Goal: Task Accomplishment & Management: Complete application form

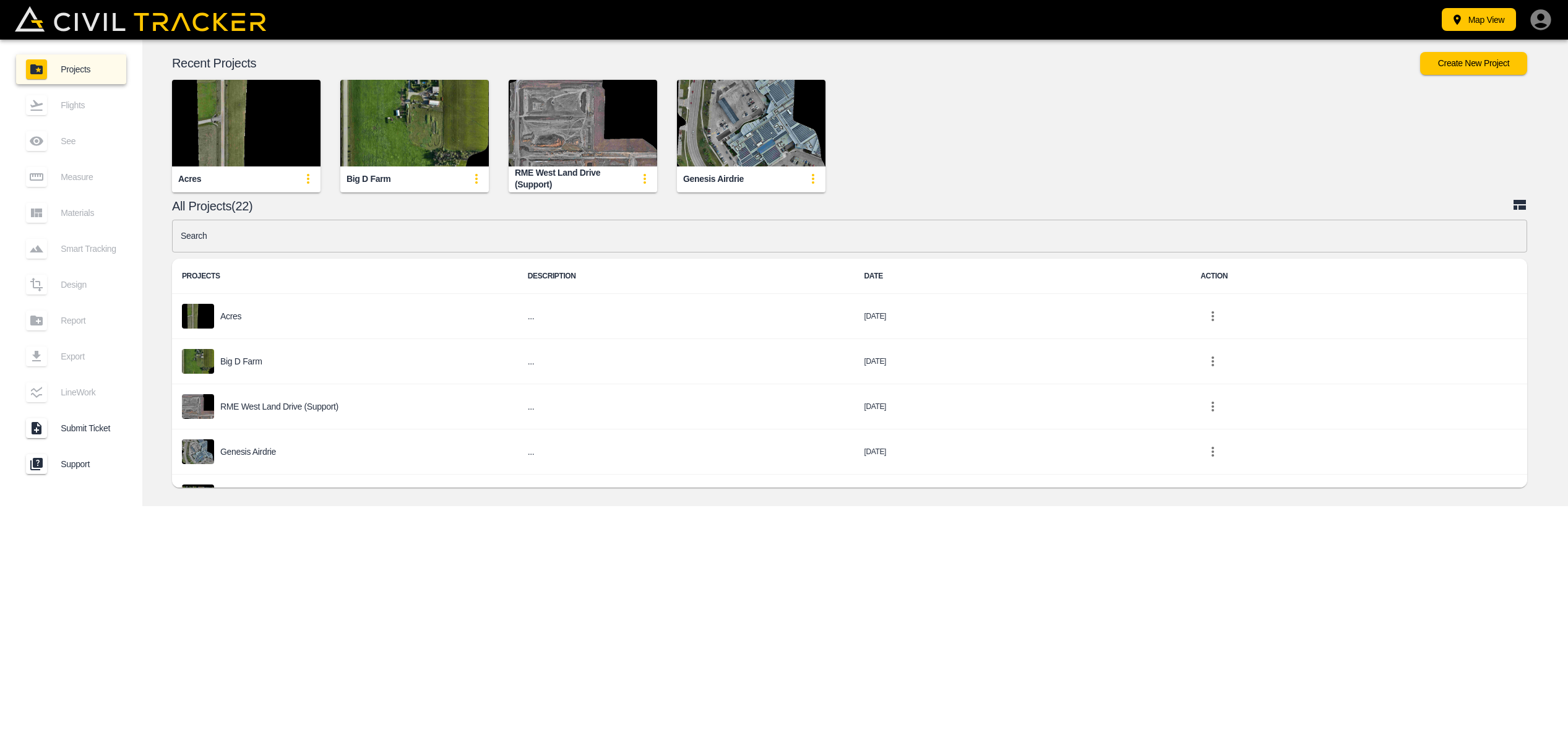
click at [550, 142] on img "button" at bounding box center [583, 123] width 149 height 87
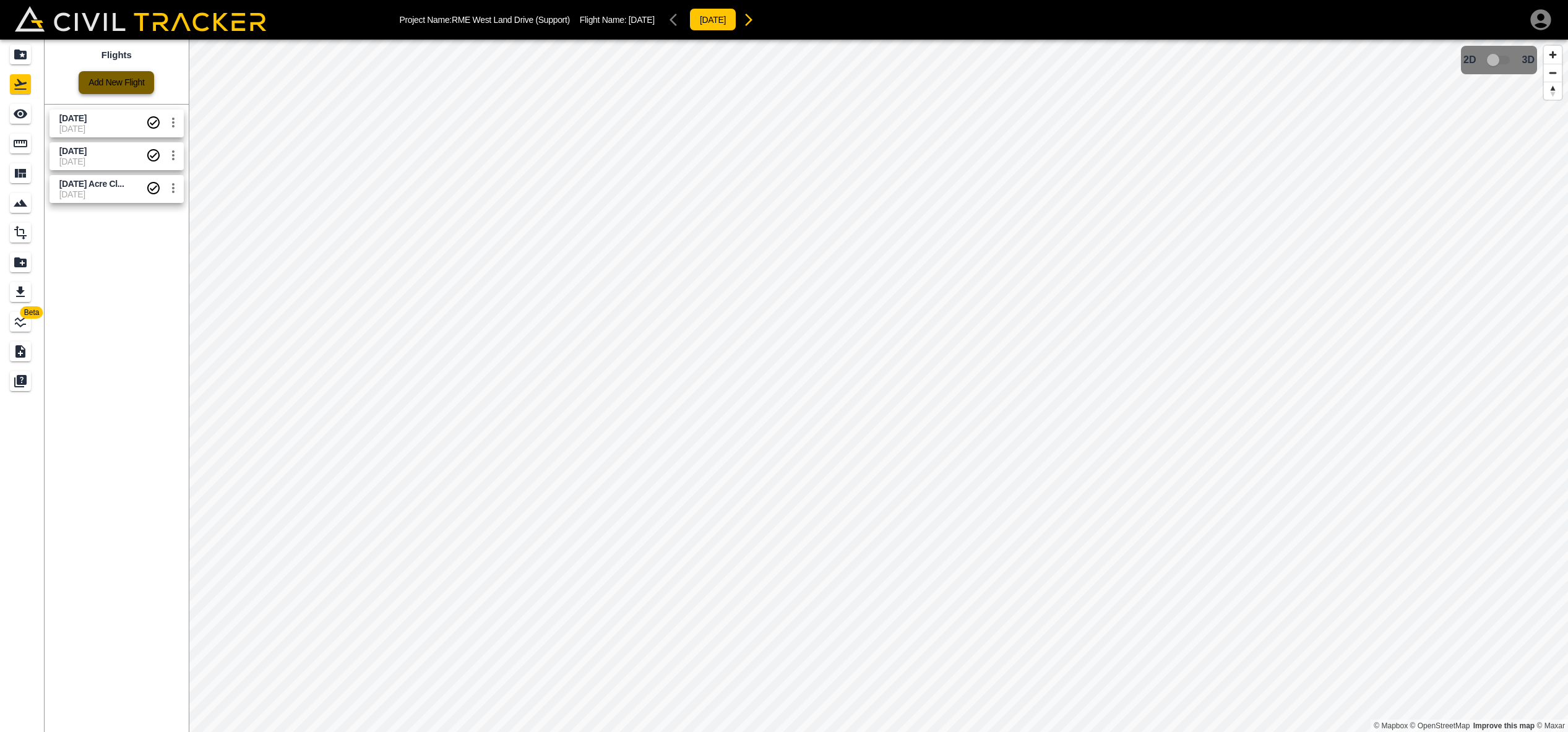
click at [141, 85] on link "Add New Flight" at bounding box center [116, 82] width 75 height 23
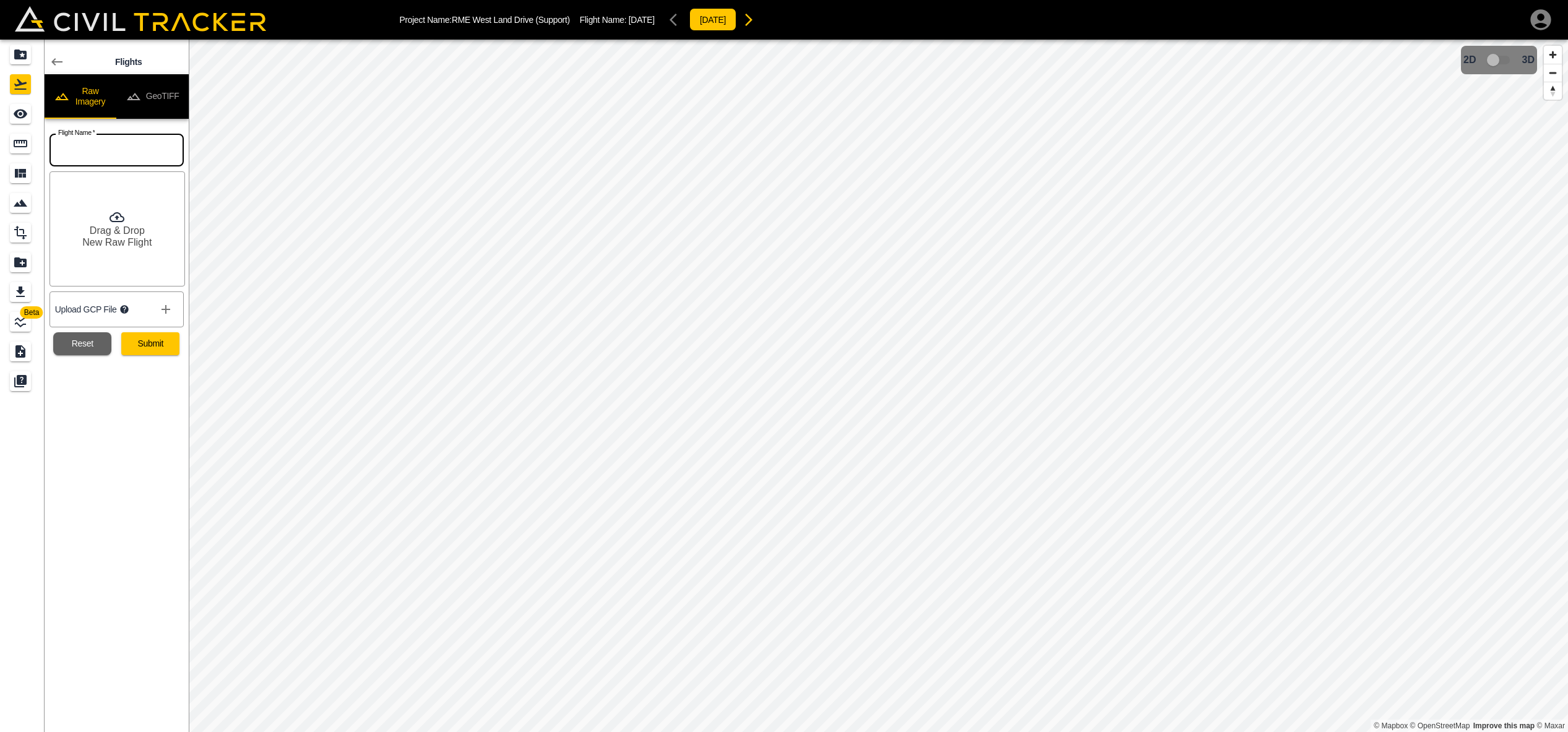
click at [111, 151] on input "text" at bounding box center [117, 149] width 134 height 33
type input "[DATE]"
click at [86, 342] on button "Reset" at bounding box center [82, 344] width 58 height 23
click at [138, 160] on input "text" at bounding box center [117, 149] width 134 height 33
click at [88, 347] on button "Reset" at bounding box center [82, 344] width 58 height 23
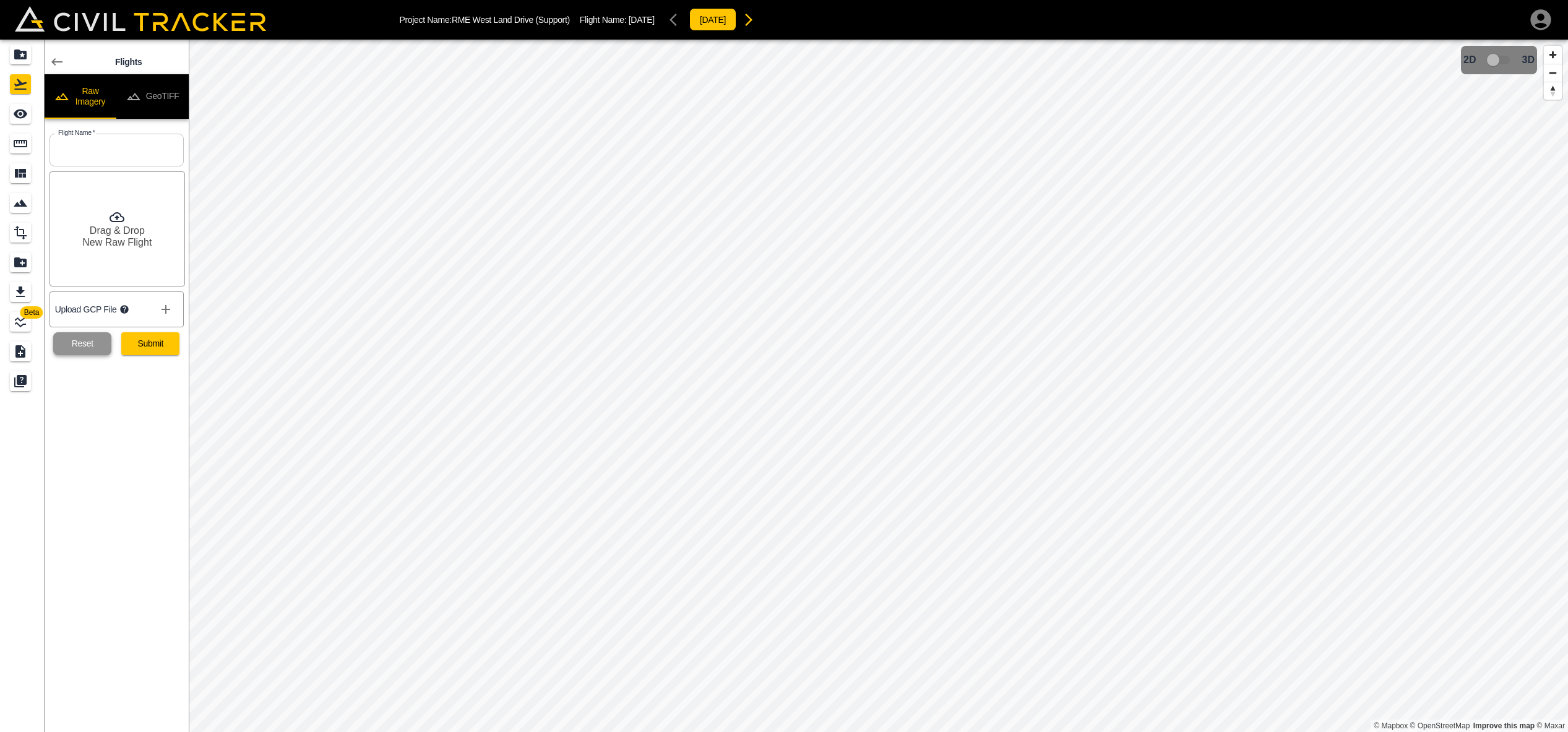
click at [87, 344] on button "Reset" at bounding box center [82, 344] width 58 height 23
click at [86, 345] on button "Reset" at bounding box center [82, 344] width 58 height 23
click at [54, 61] on icon at bounding box center [57, 62] width 11 height 7
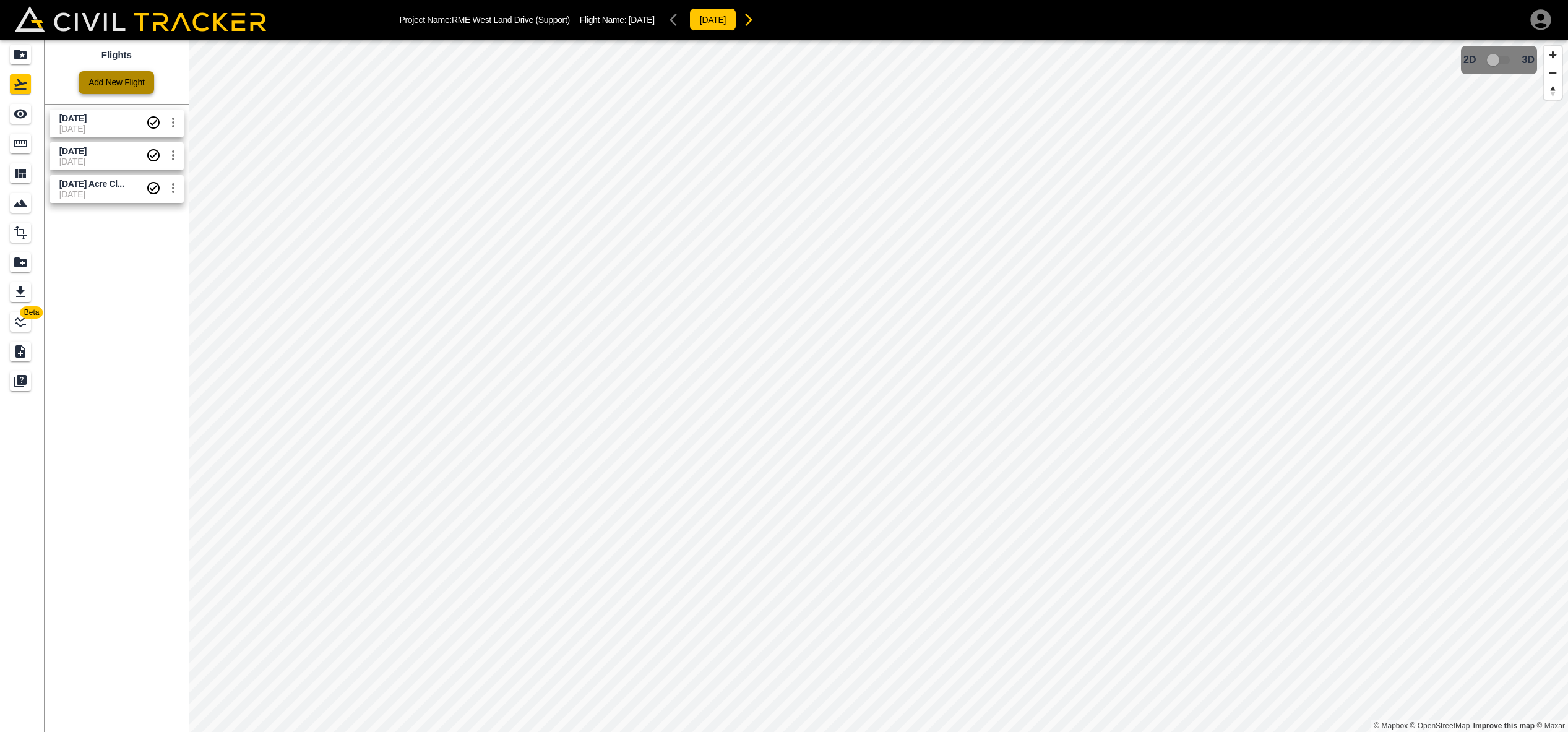
click at [96, 77] on link "Add New Flight" at bounding box center [116, 82] width 75 height 23
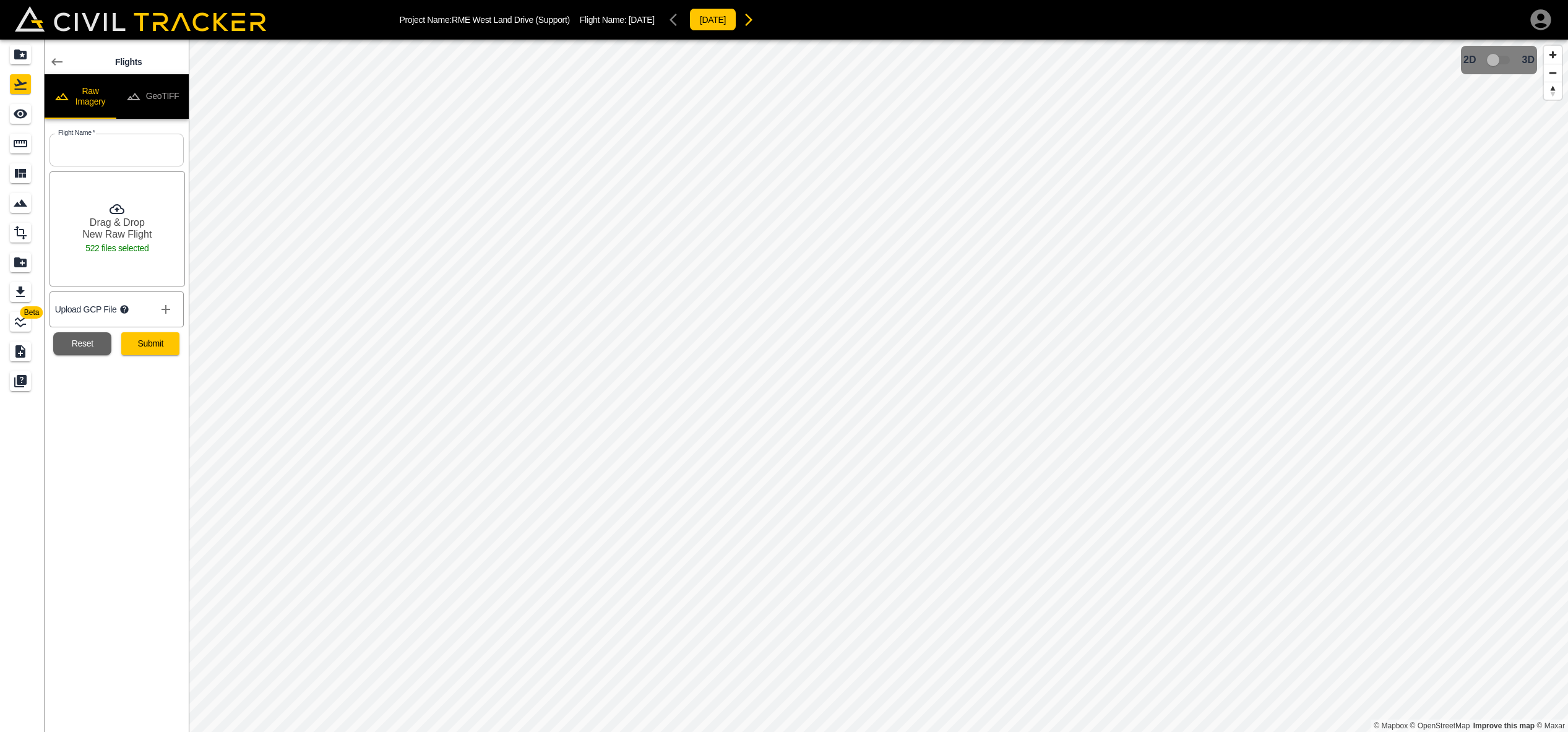
click at [131, 157] on input "text" at bounding box center [117, 149] width 134 height 33
type input "[DATE]"
click at [160, 347] on button "Submit" at bounding box center [150, 344] width 58 height 23
